Goal: Transaction & Acquisition: Subscribe to service/newsletter

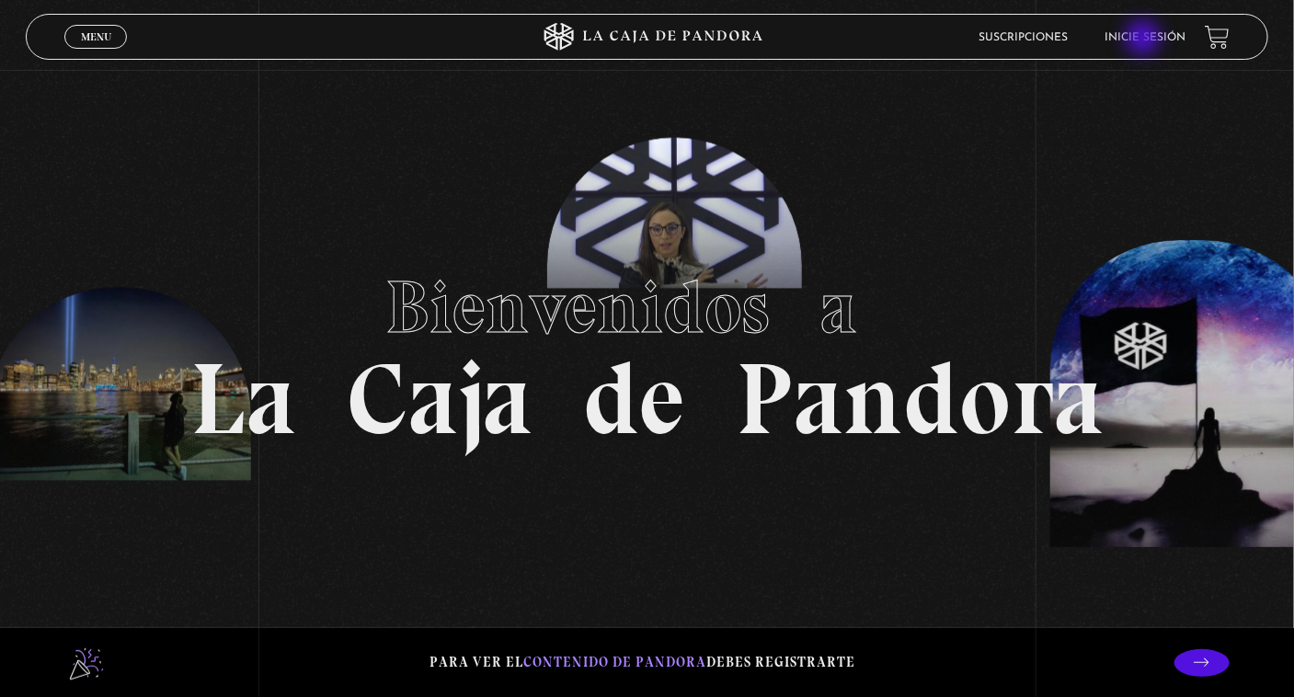
click at [1145, 40] on link "Inicie sesión" at bounding box center [1146, 37] width 81 height 11
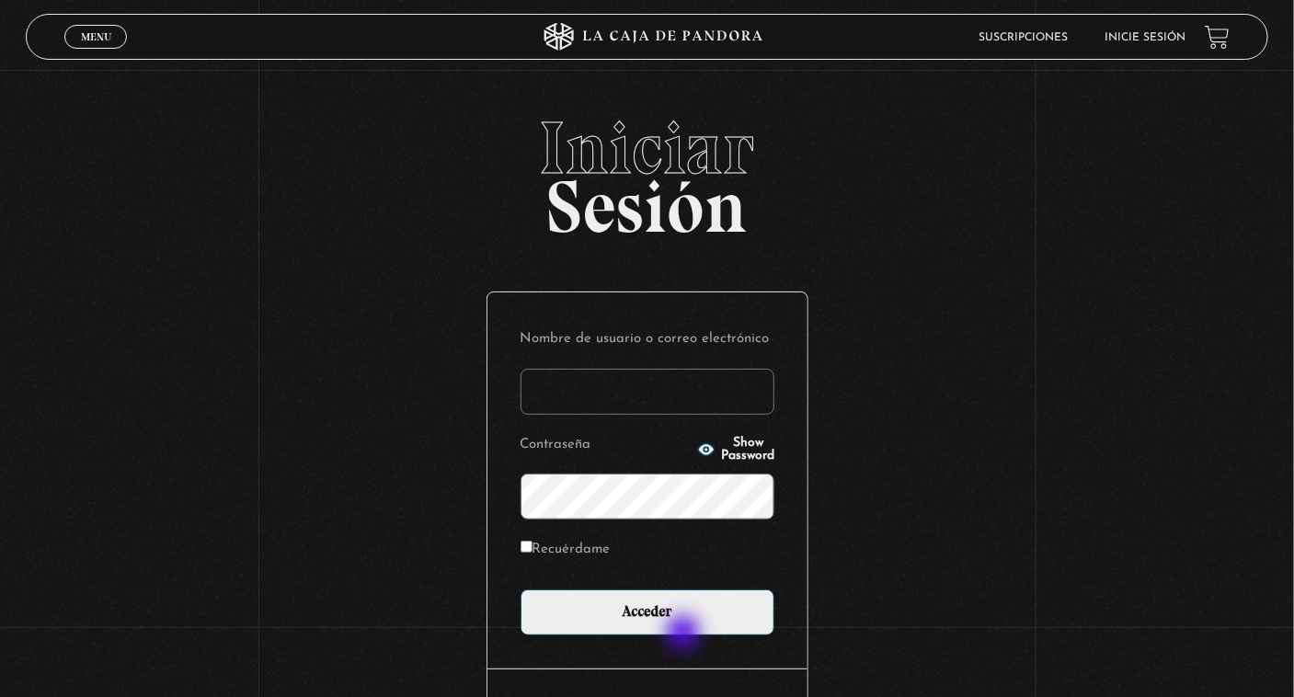
type input "samsnowtrue.1@gmail.com"
click at [685, 635] on div "Nombre de usuario o correo electrónico samsnowtrue.1@gmail.com Contraseña Show …" at bounding box center [648, 481] width 320 height 376
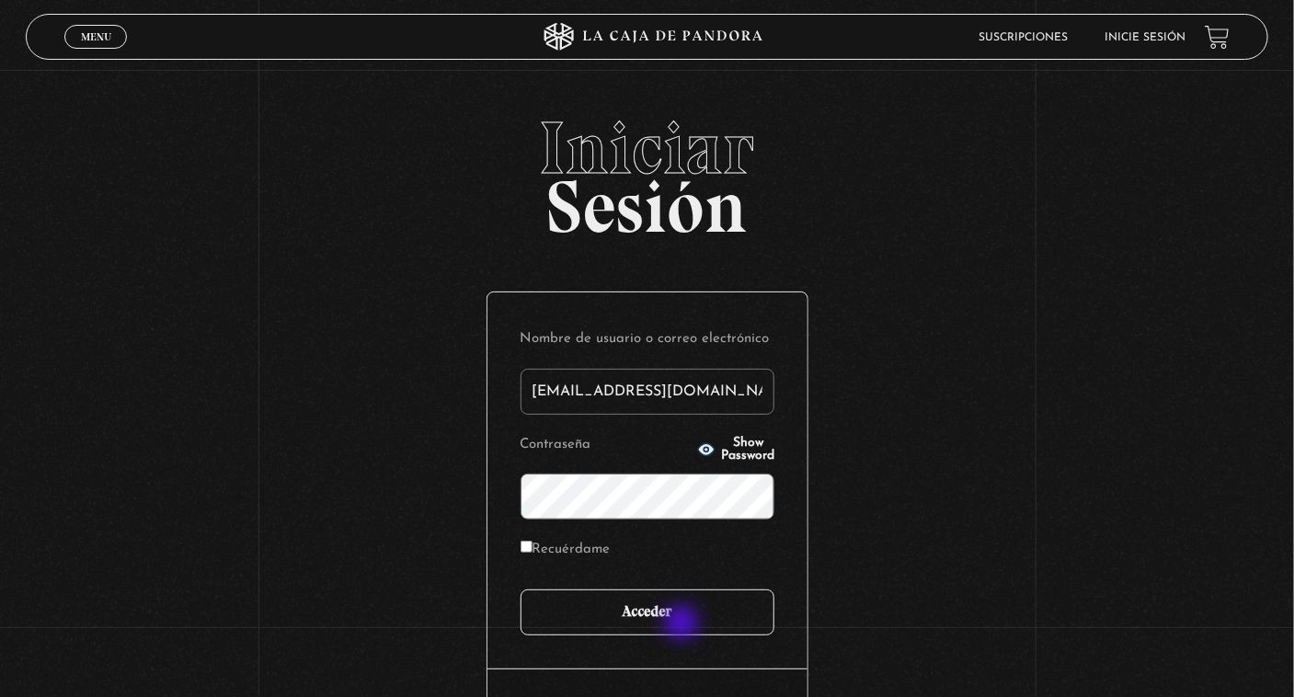
click at [683, 625] on input "Acceder" at bounding box center [648, 613] width 254 height 46
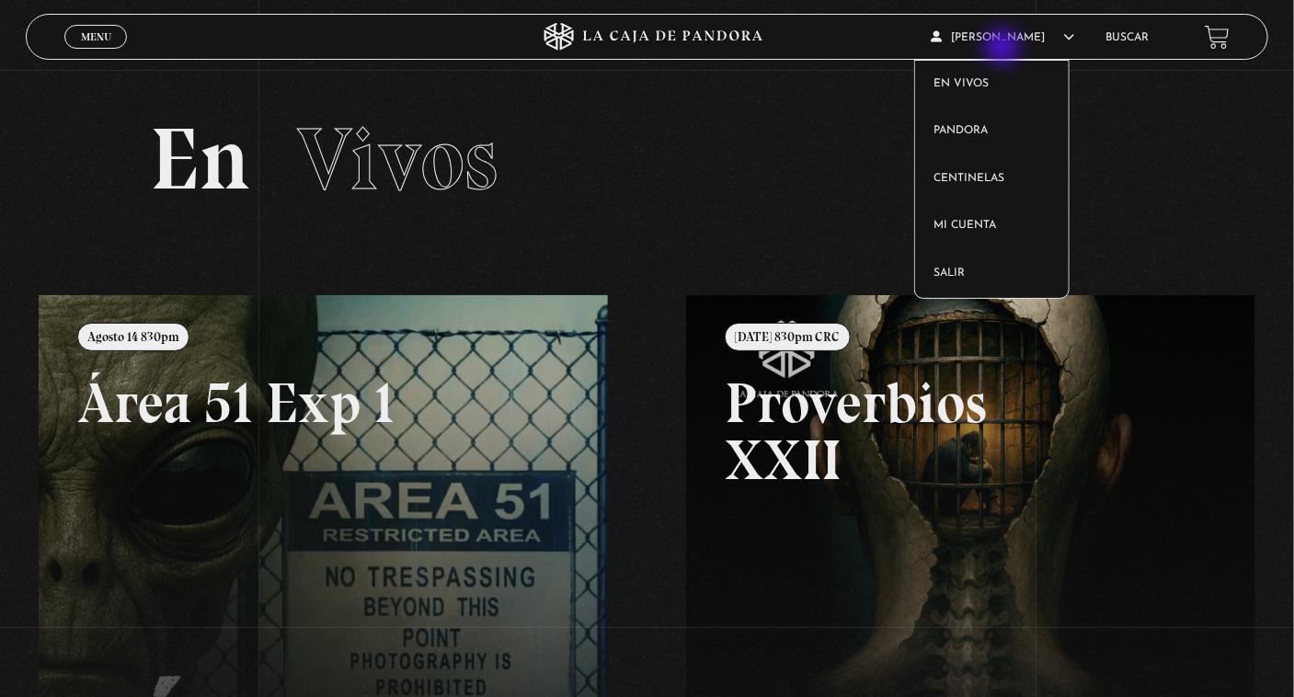
click at [1005, 49] on article "Sam Snow En vivos Pandora Centinelas Mi cuenta Salir" at bounding box center [1009, 37] width 155 height 43
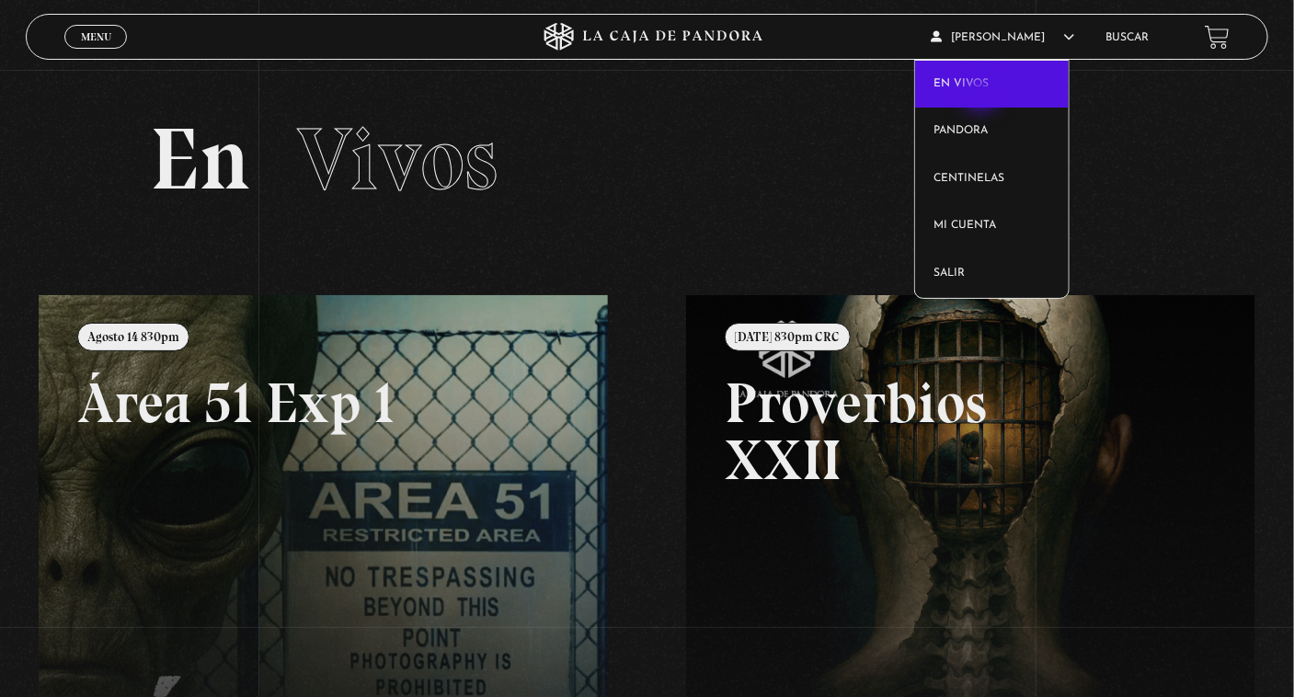
click at [983, 95] on link "En vivos" at bounding box center [992, 85] width 154 height 48
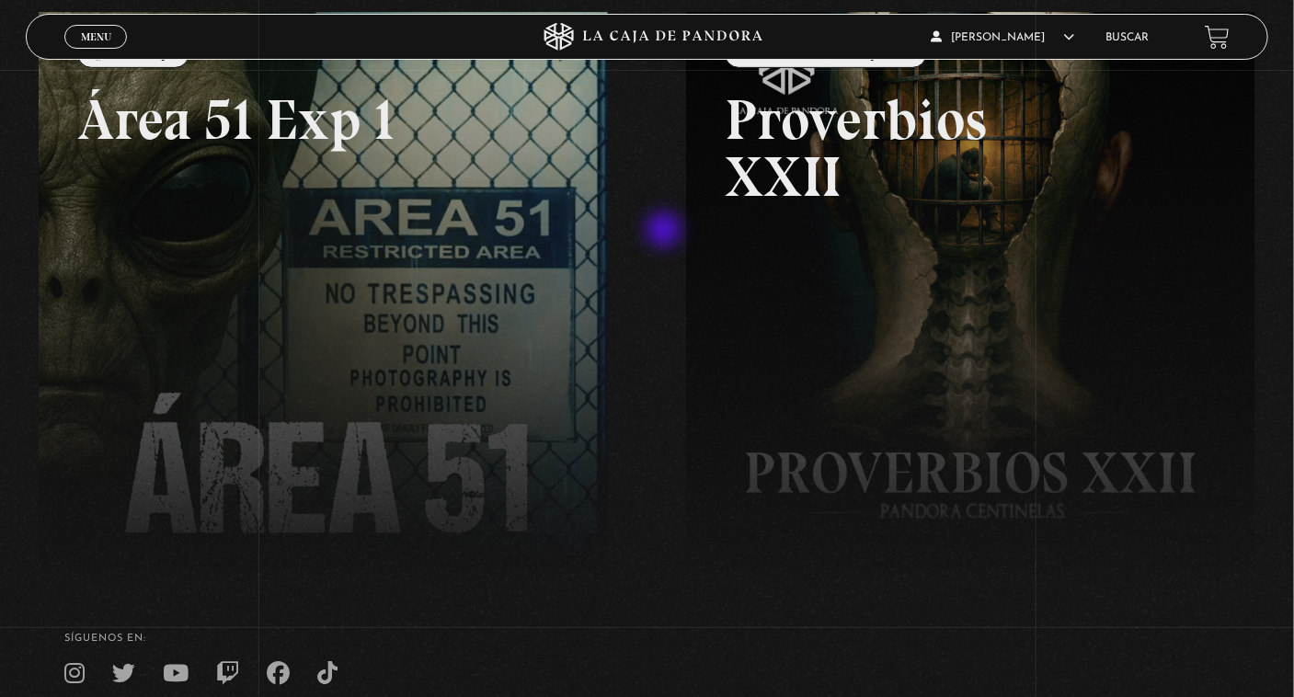
scroll to position [284, 0]
click at [433, 206] on link at bounding box center [686, 359] width 1294 height 697
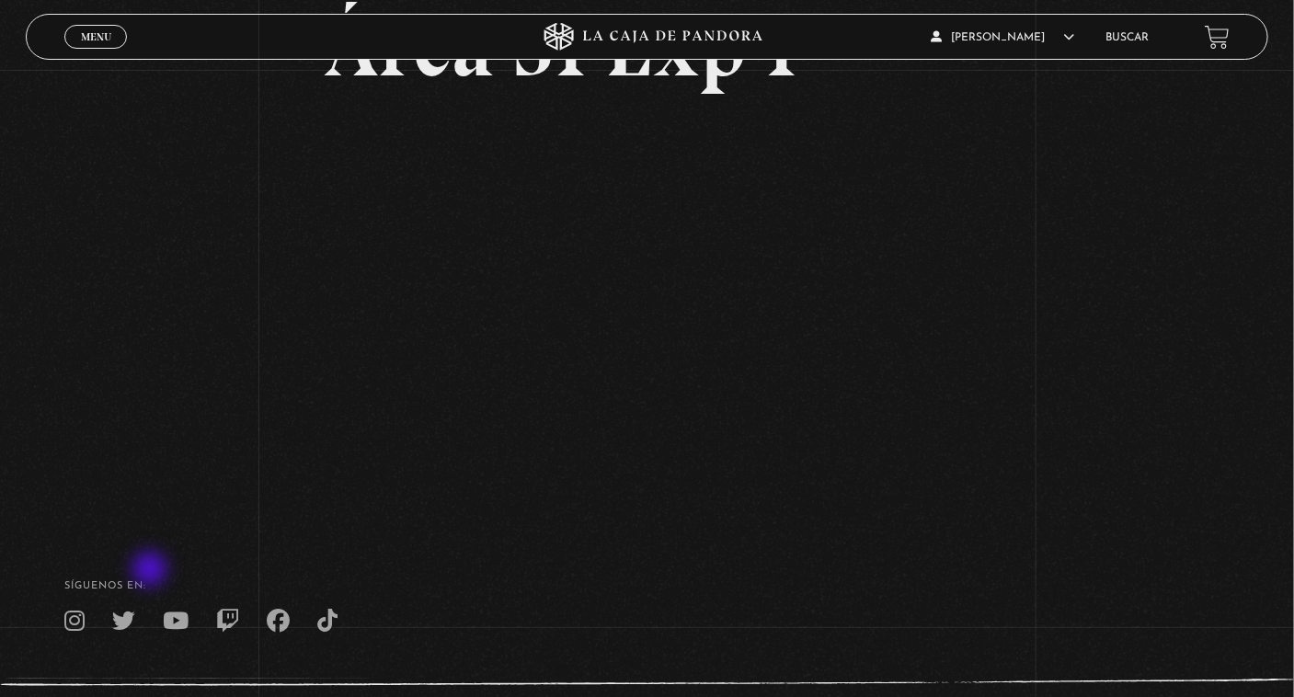
scroll to position [175, 0]
